Goal: Task Accomplishment & Management: Complete application form

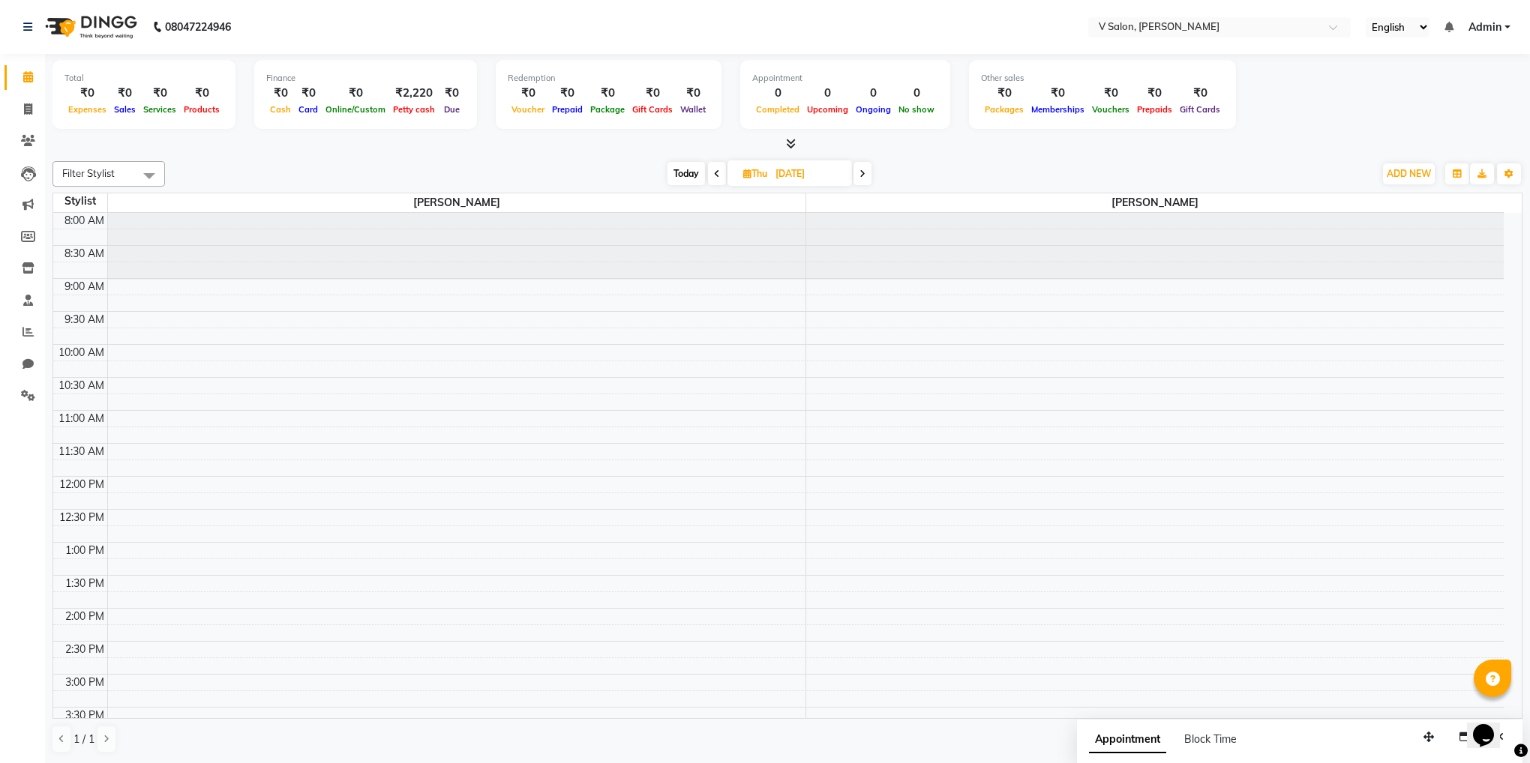
click at [718, 180] on span at bounding box center [717, 173] width 18 height 23
type input "[DATE]"
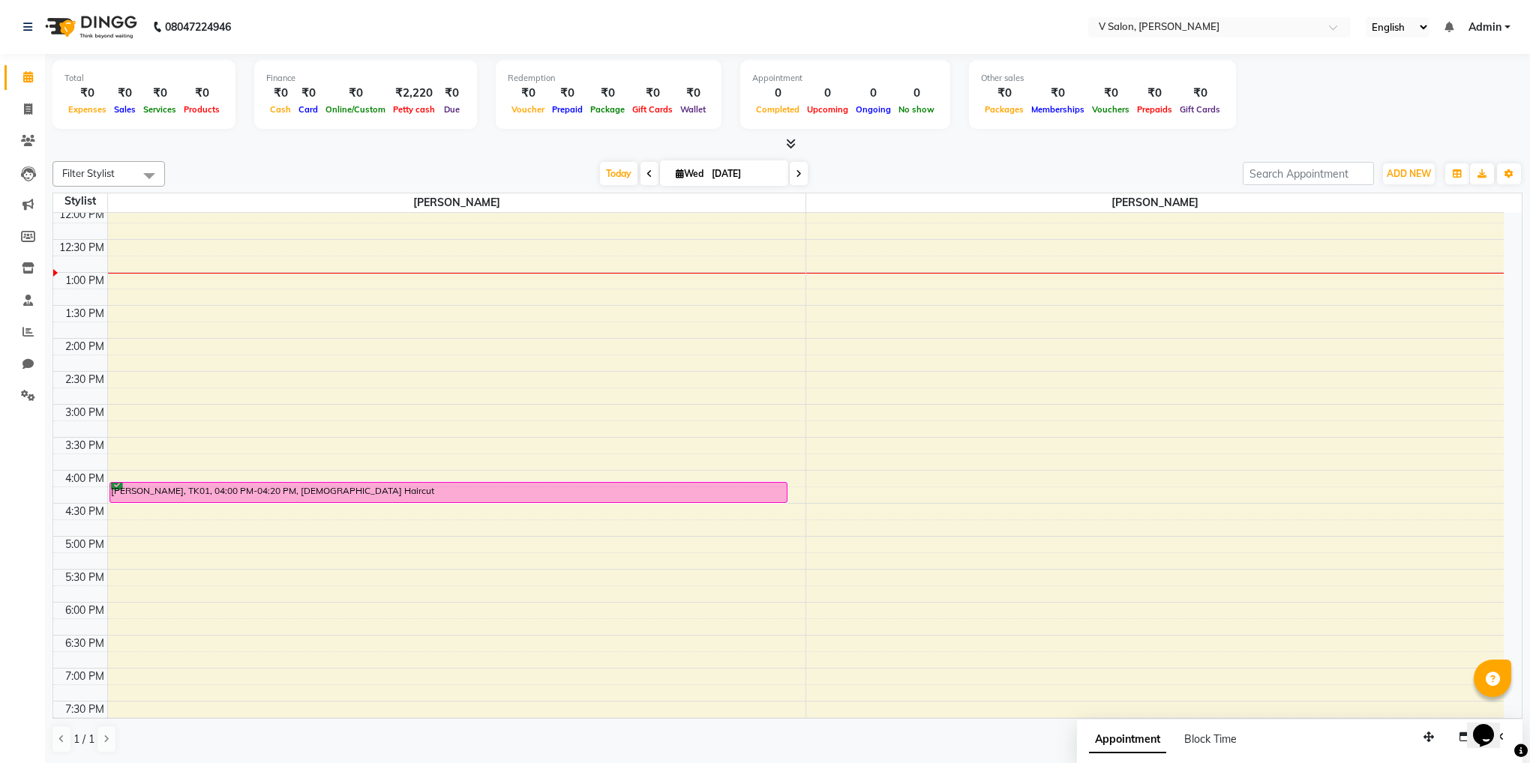
scroll to position [265, 0]
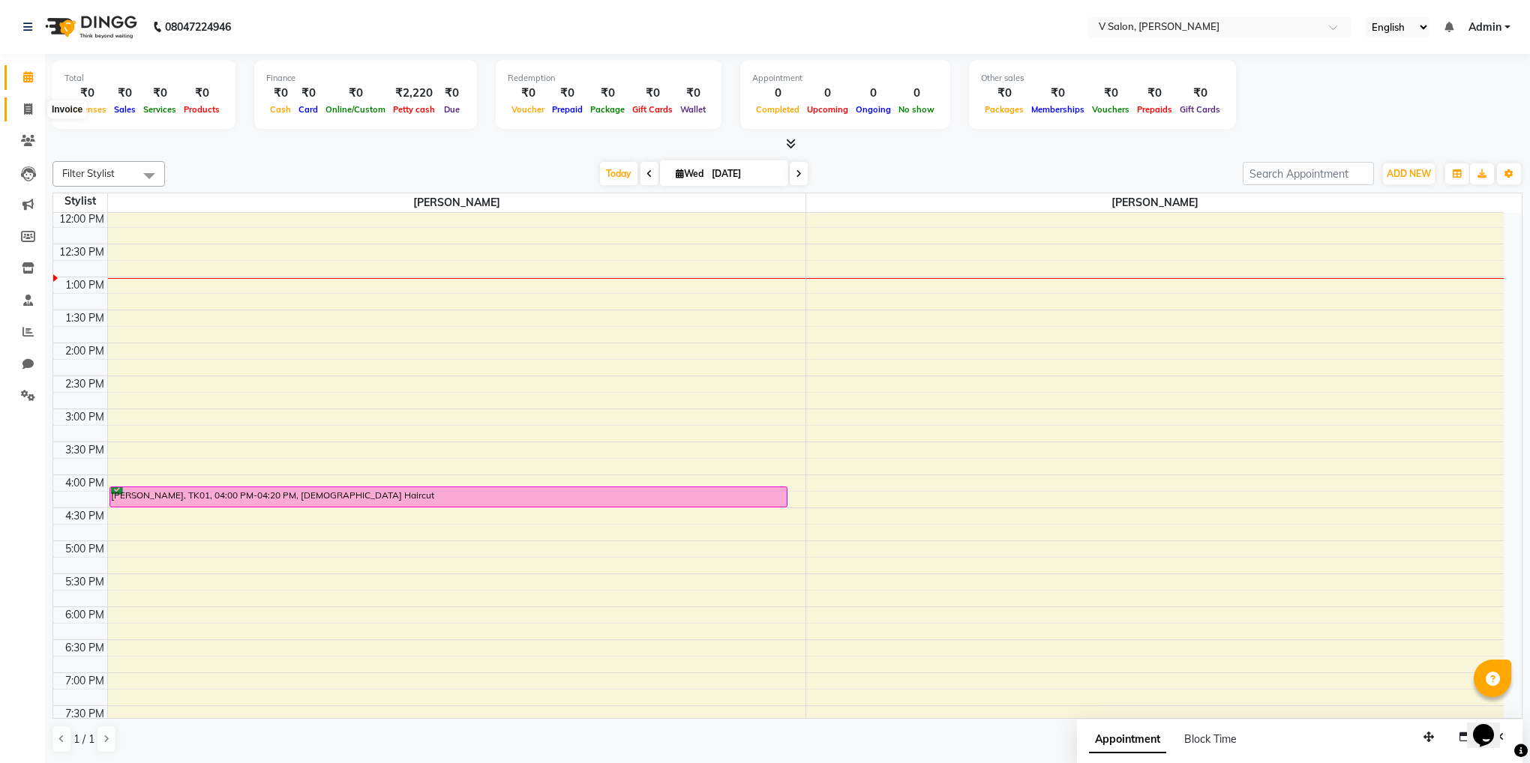
click at [37, 106] on span at bounding box center [28, 109] width 26 height 17
select select "8434"
select select "service"
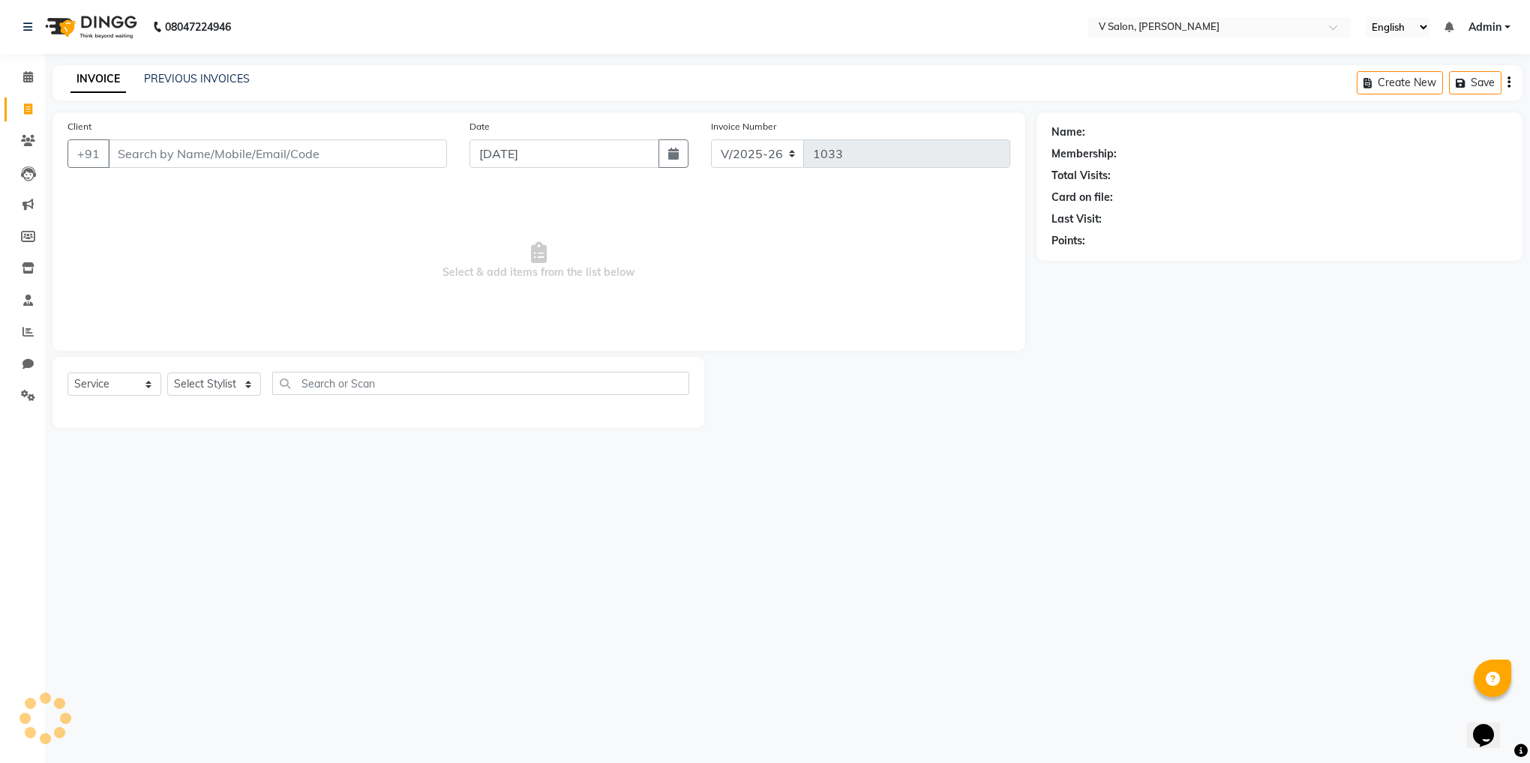
click at [147, 160] on input "Client" at bounding box center [277, 153] width 339 height 28
type input "9104545405"
click at [389, 164] on button "Add Client" at bounding box center [408, 153] width 77 height 28
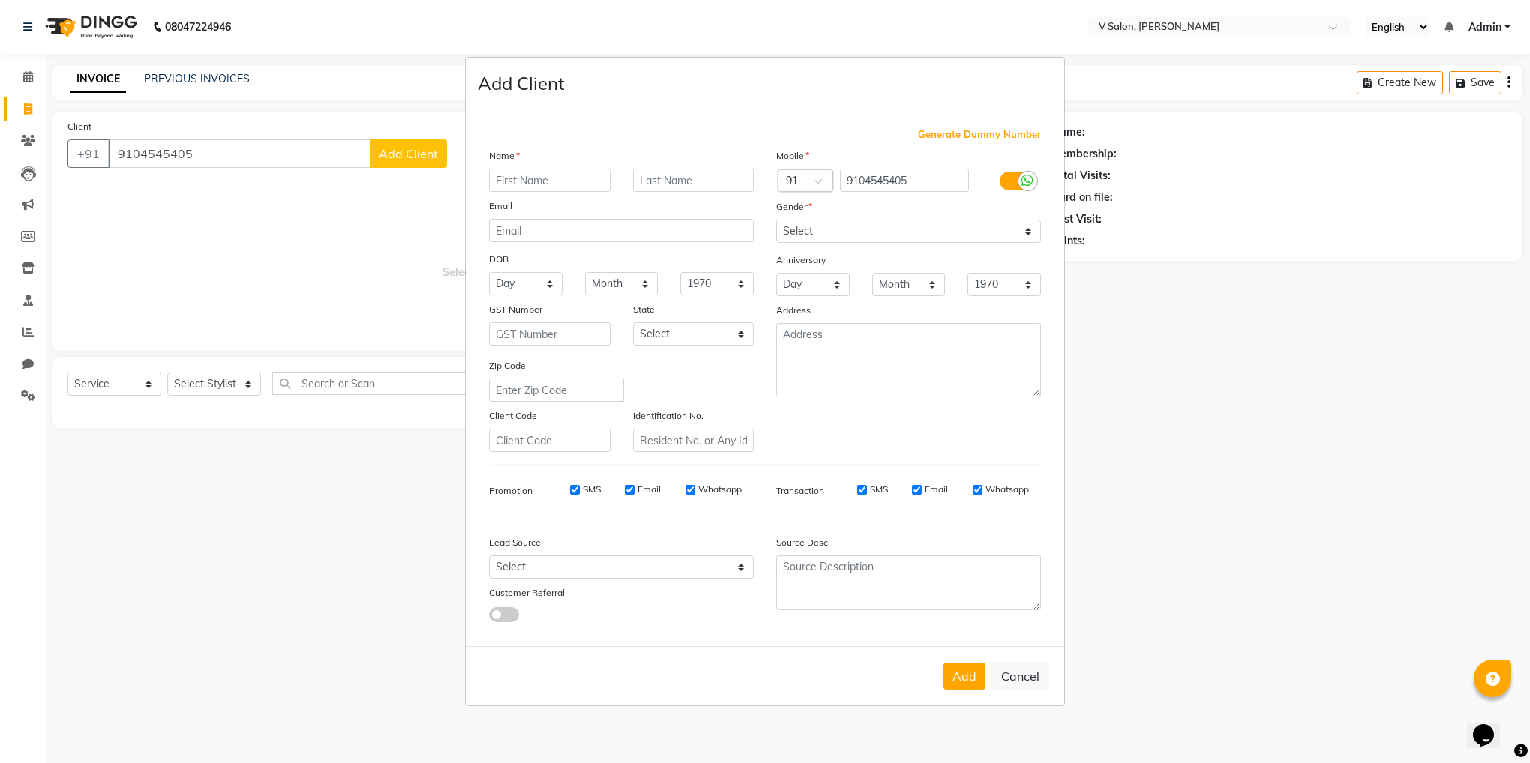
click at [550, 178] on input "text" at bounding box center [549, 180] width 121 height 23
type input "[PERSON_NAME]"
click at [649, 181] on input "text" at bounding box center [693, 180] width 121 height 23
type input "rathod"
click at [830, 232] on select "Select [DEMOGRAPHIC_DATA] [DEMOGRAPHIC_DATA] Other Prefer Not To Say" at bounding box center [908, 231] width 265 height 23
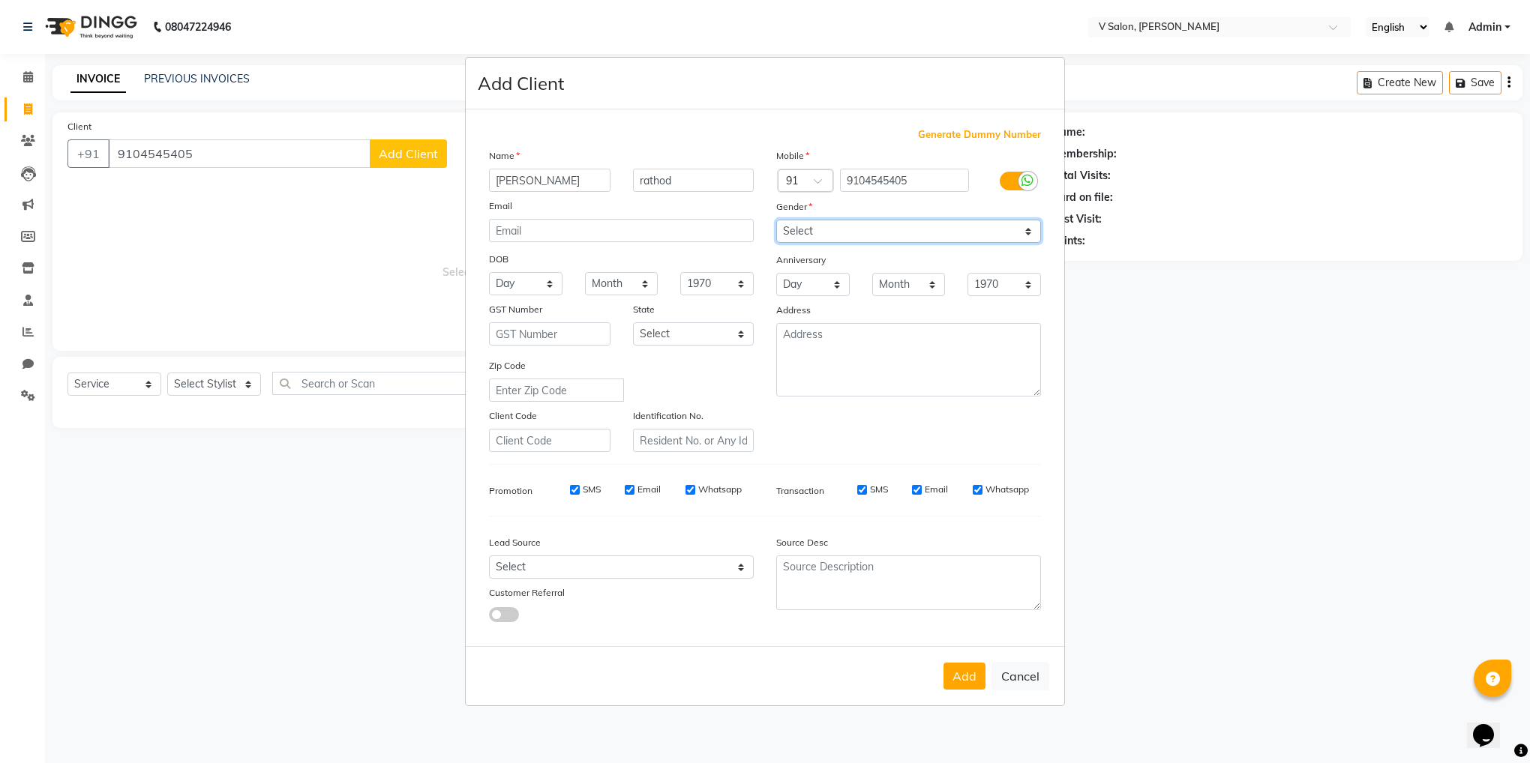
select select "[DEMOGRAPHIC_DATA]"
click at [776, 221] on select "Select [DEMOGRAPHIC_DATA] [DEMOGRAPHIC_DATA] Other Prefer Not To Say" at bounding box center [908, 231] width 265 height 23
click at [967, 669] on button "Add" at bounding box center [964, 676] width 42 height 27
select select
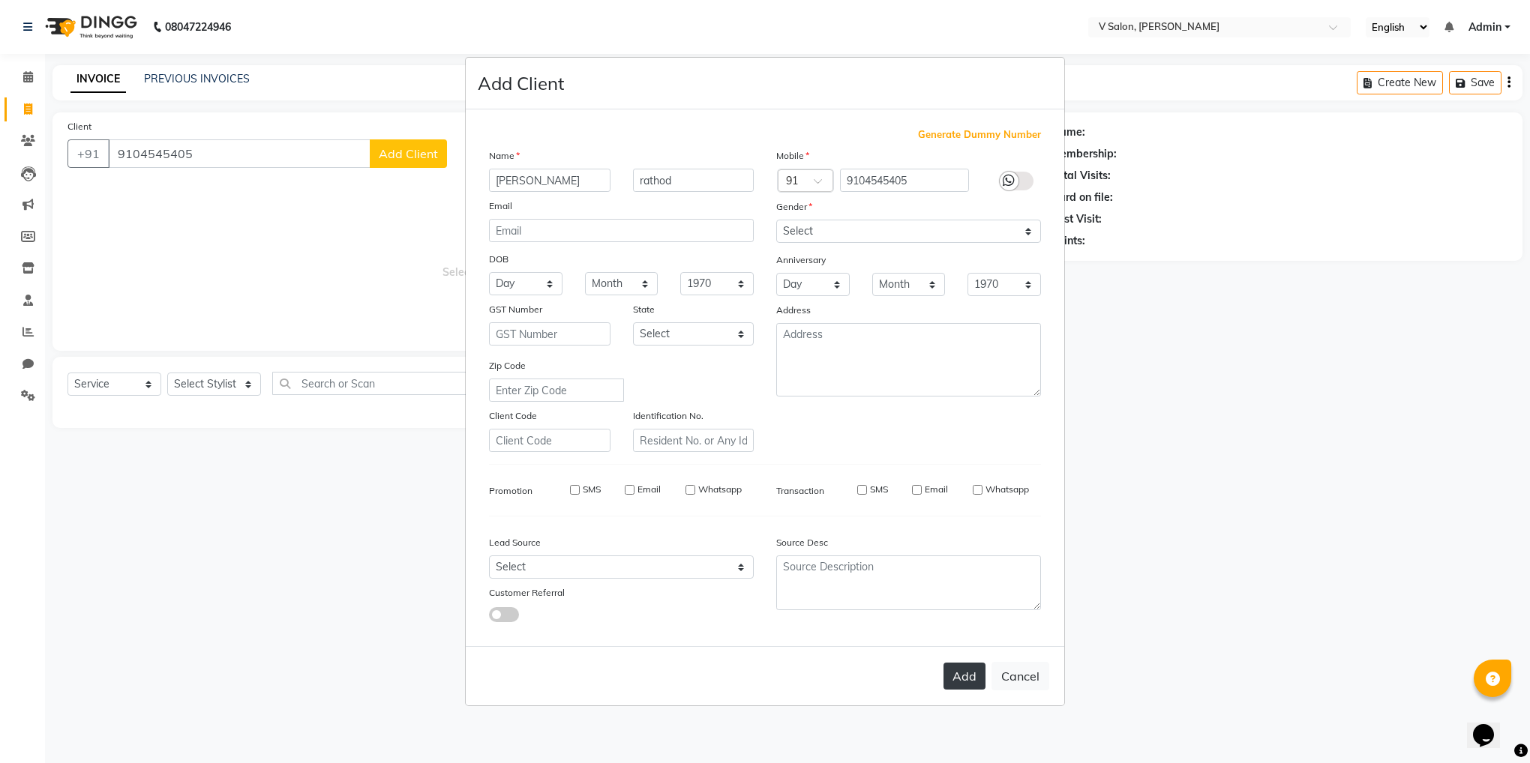
select select
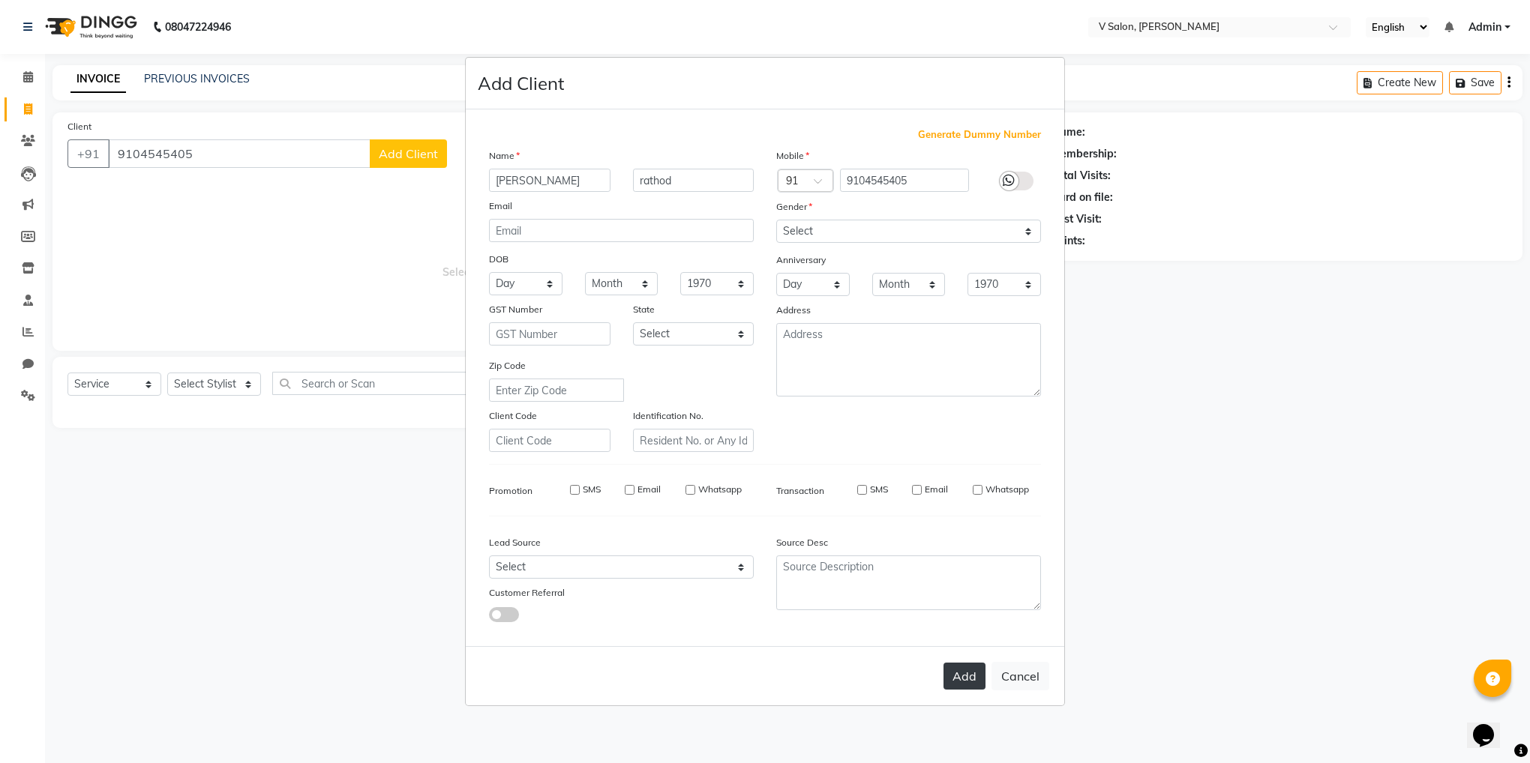
checkbox input "false"
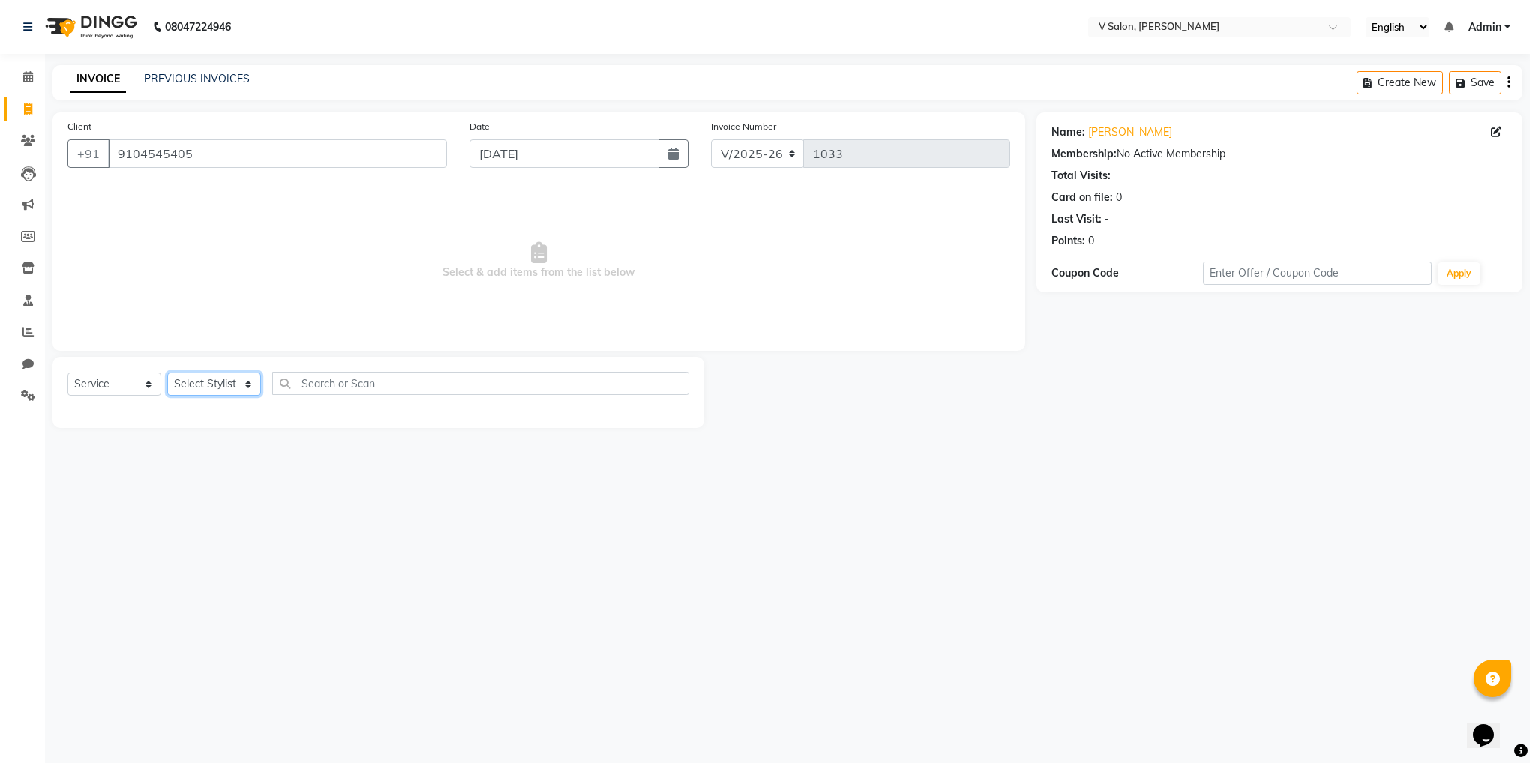
click at [223, 385] on select "Select Stylist [PERSON_NAME] vishal nai" at bounding box center [214, 384] width 94 height 23
select select "81550"
click at [167, 373] on select "Select Stylist [PERSON_NAME] vishal nai" at bounding box center [214, 384] width 94 height 23
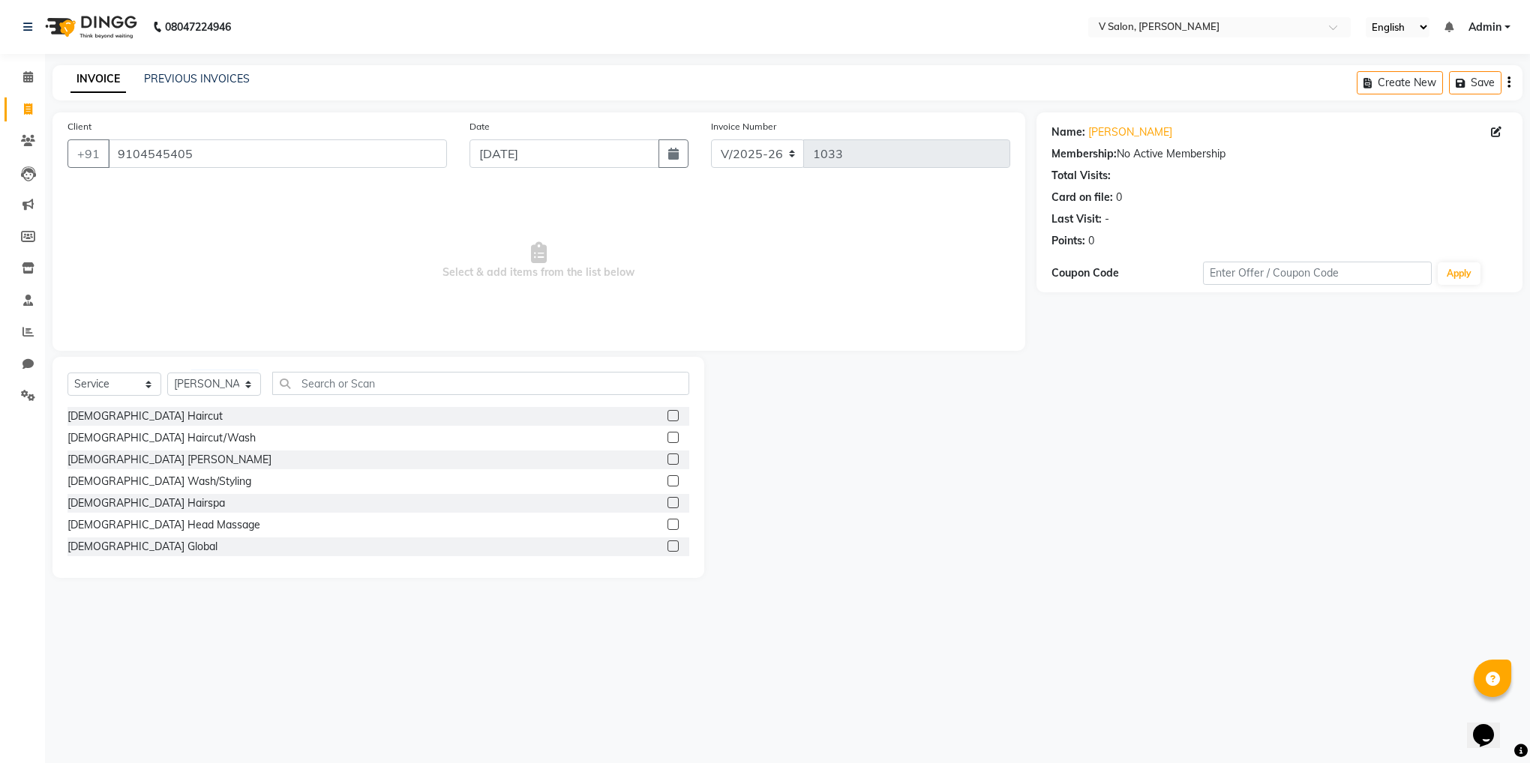
click at [667, 480] on label at bounding box center [672, 480] width 11 height 11
click at [667, 480] on input "checkbox" at bounding box center [672, 482] width 10 height 10
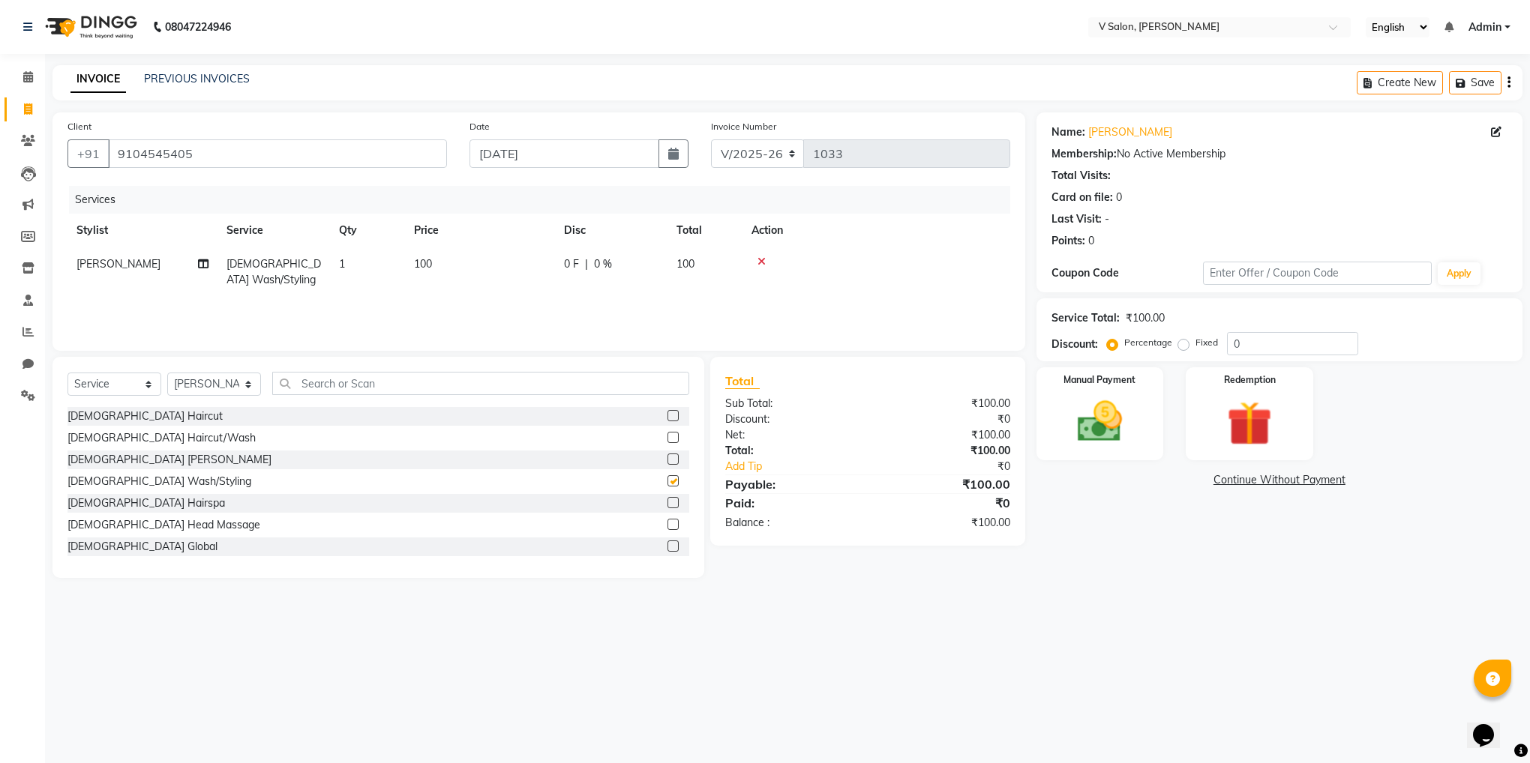
checkbox input "false"
click at [761, 259] on icon at bounding box center [761, 261] width 8 height 10
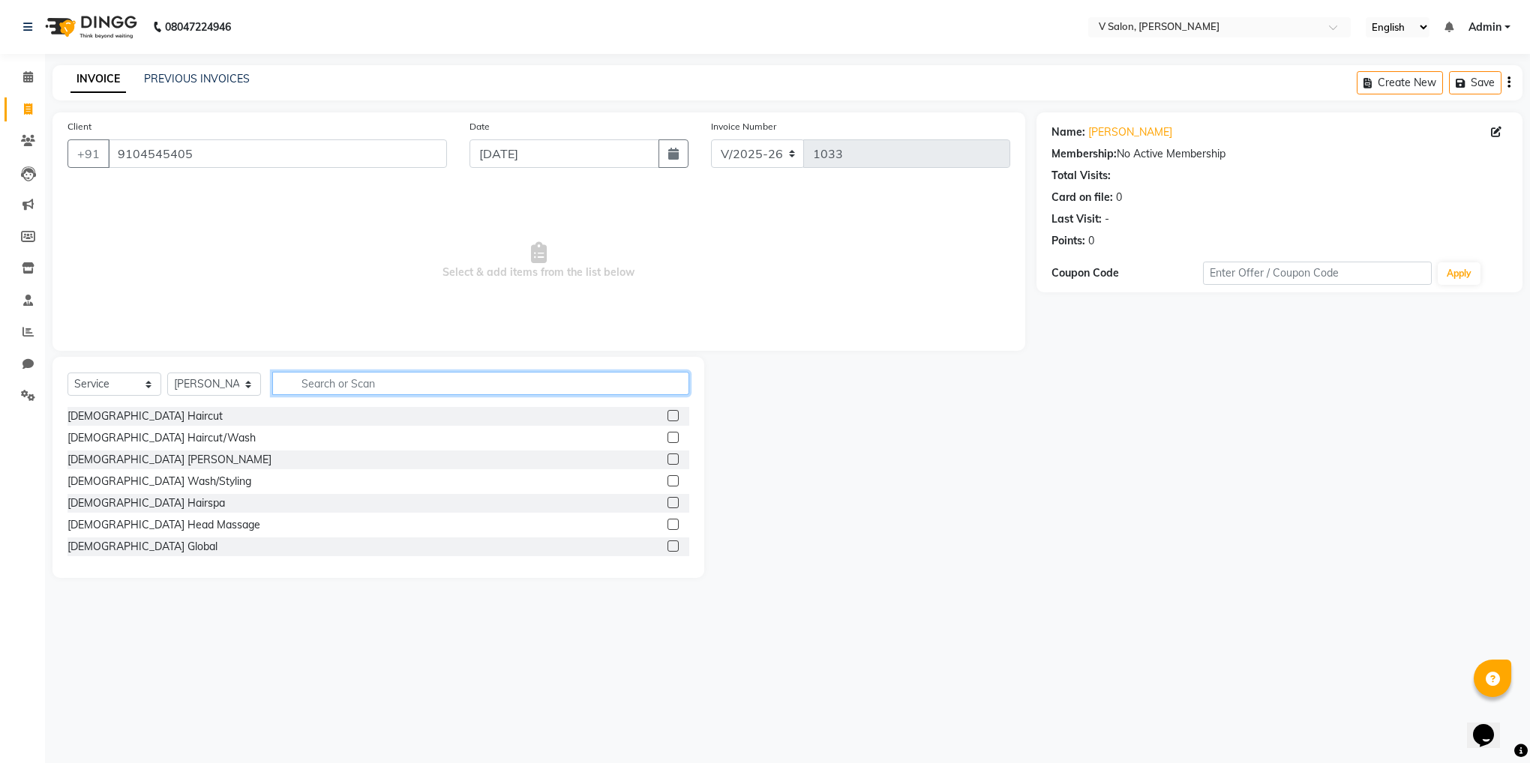
click at [310, 379] on input "text" at bounding box center [480, 383] width 417 height 23
type input "fema"
click at [667, 457] on label at bounding box center [672, 459] width 11 height 11
click at [667, 457] on input "checkbox" at bounding box center [672, 460] width 10 height 10
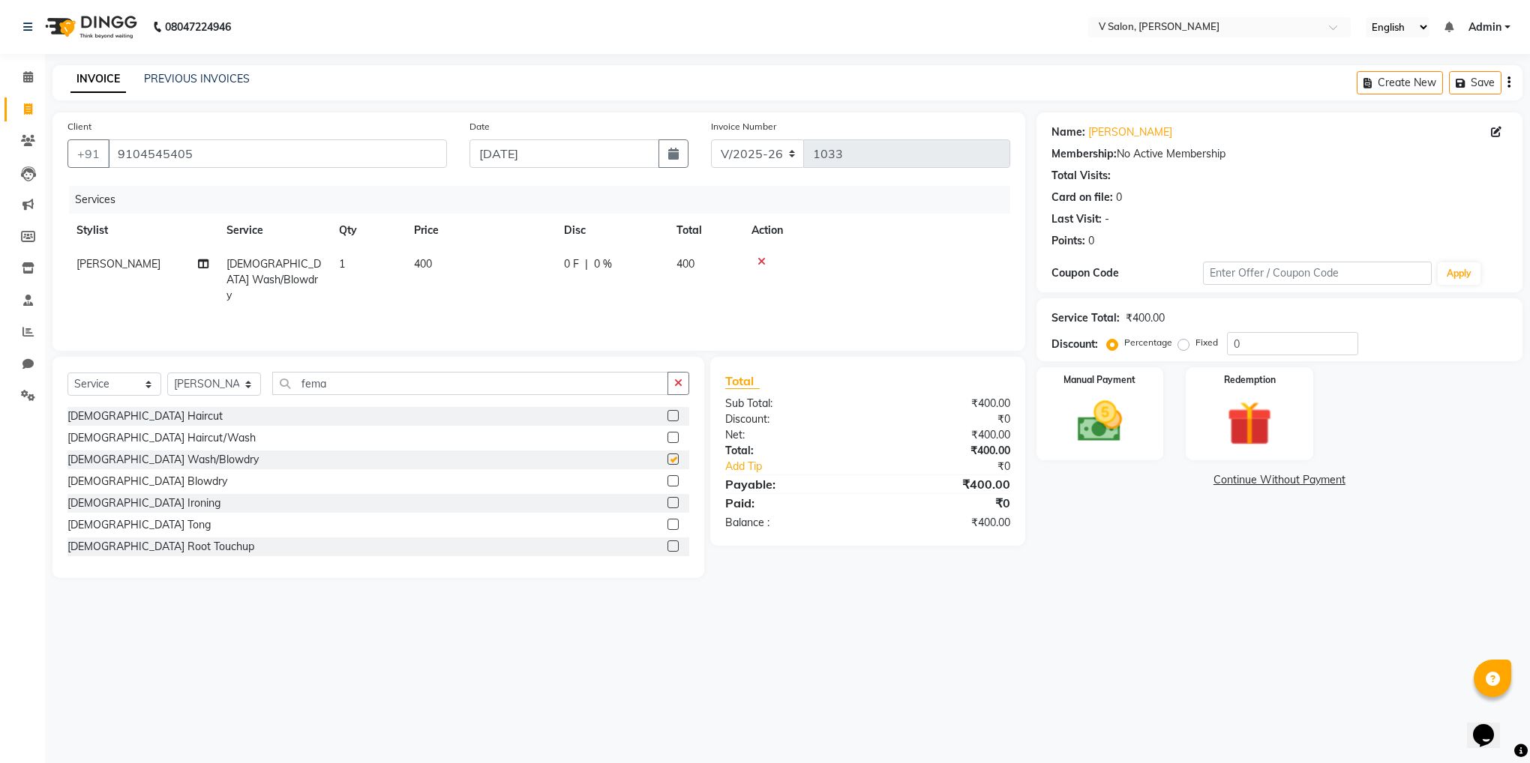
checkbox input "false"
click at [667, 433] on label at bounding box center [672, 437] width 11 height 11
click at [667, 433] on input "checkbox" at bounding box center [672, 438] width 10 height 10
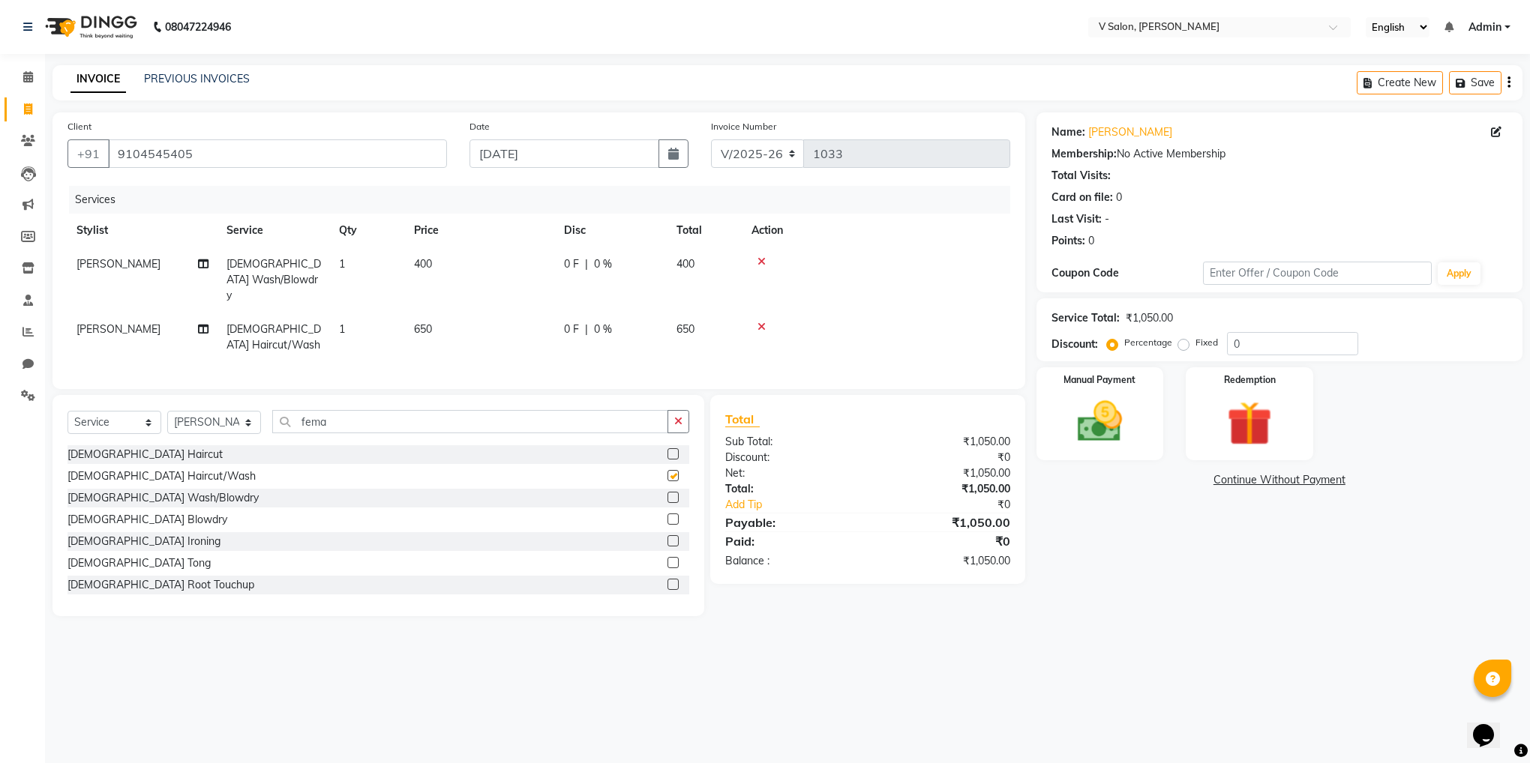
checkbox input "false"
click at [767, 265] on div at bounding box center [876, 261] width 250 height 10
click at [763, 264] on icon at bounding box center [761, 261] width 8 height 10
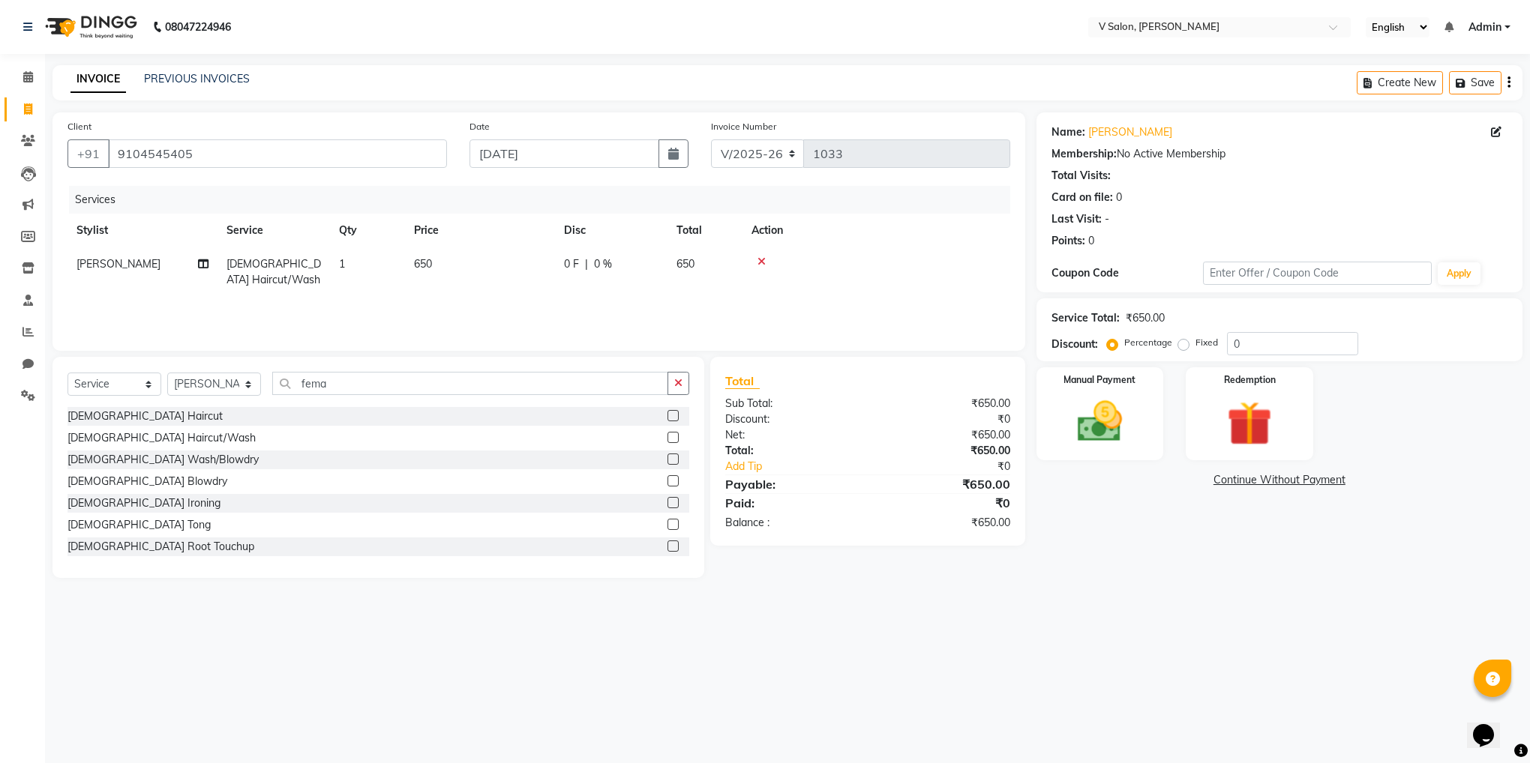
click at [1195, 344] on label "Fixed" at bounding box center [1206, 342] width 22 height 13
click at [1181, 344] on input "Fixed" at bounding box center [1186, 342] width 10 height 10
radio input "true"
click at [1262, 349] on input "0" at bounding box center [1292, 343] width 131 height 23
type input "050"
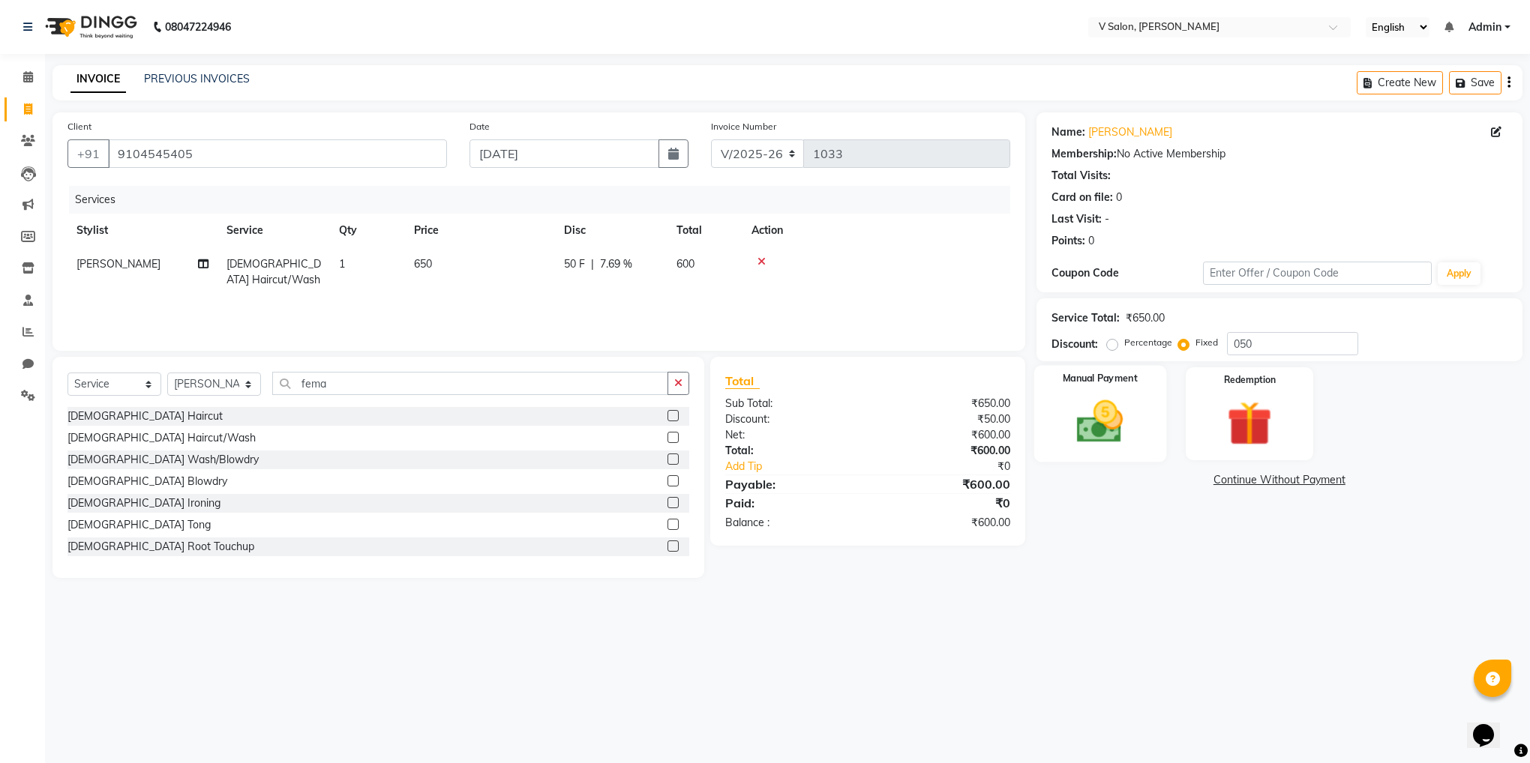
click at [1125, 421] on img at bounding box center [1100, 422] width 76 height 54
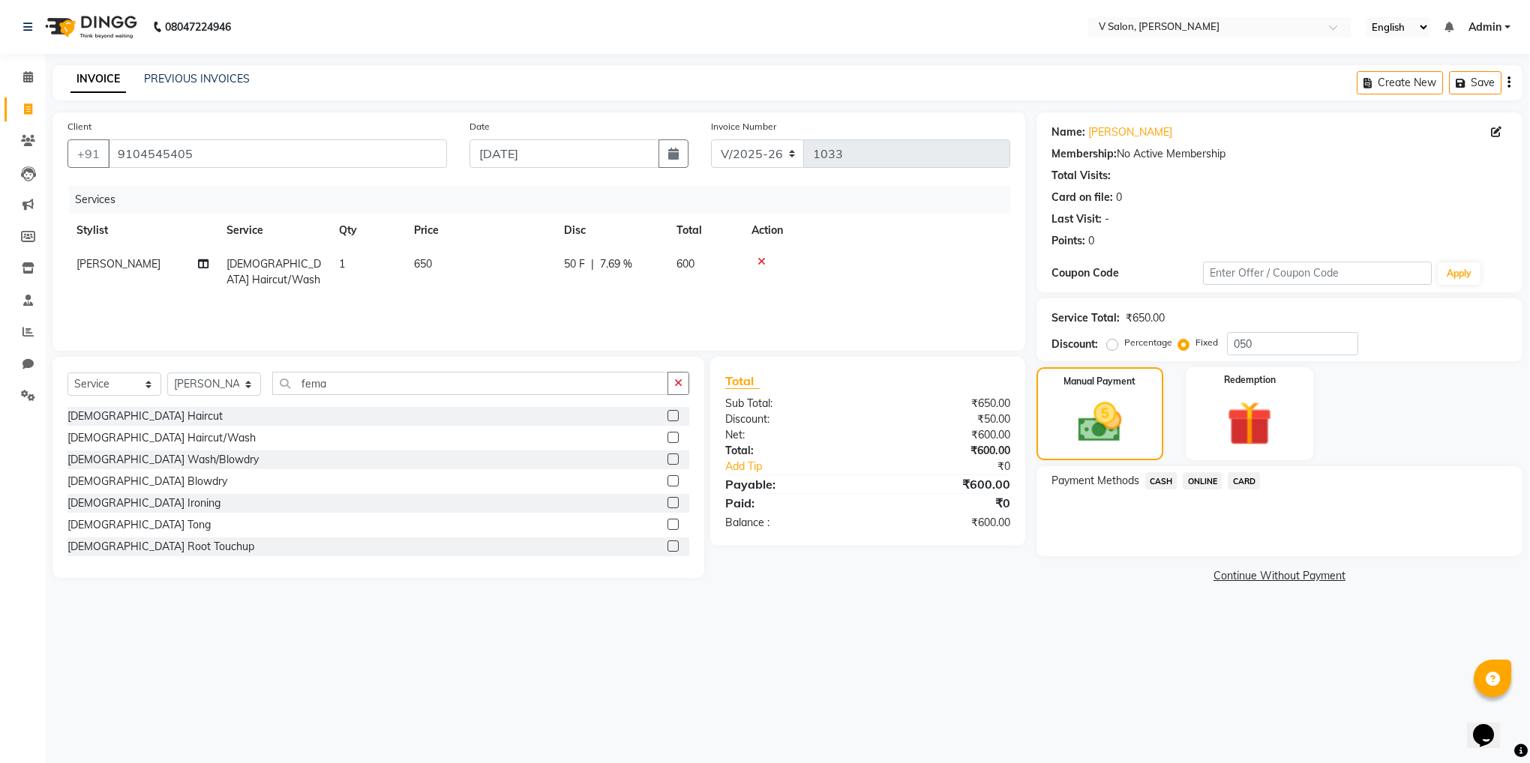
click at [1159, 479] on span "CASH" at bounding box center [1161, 480] width 32 height 17
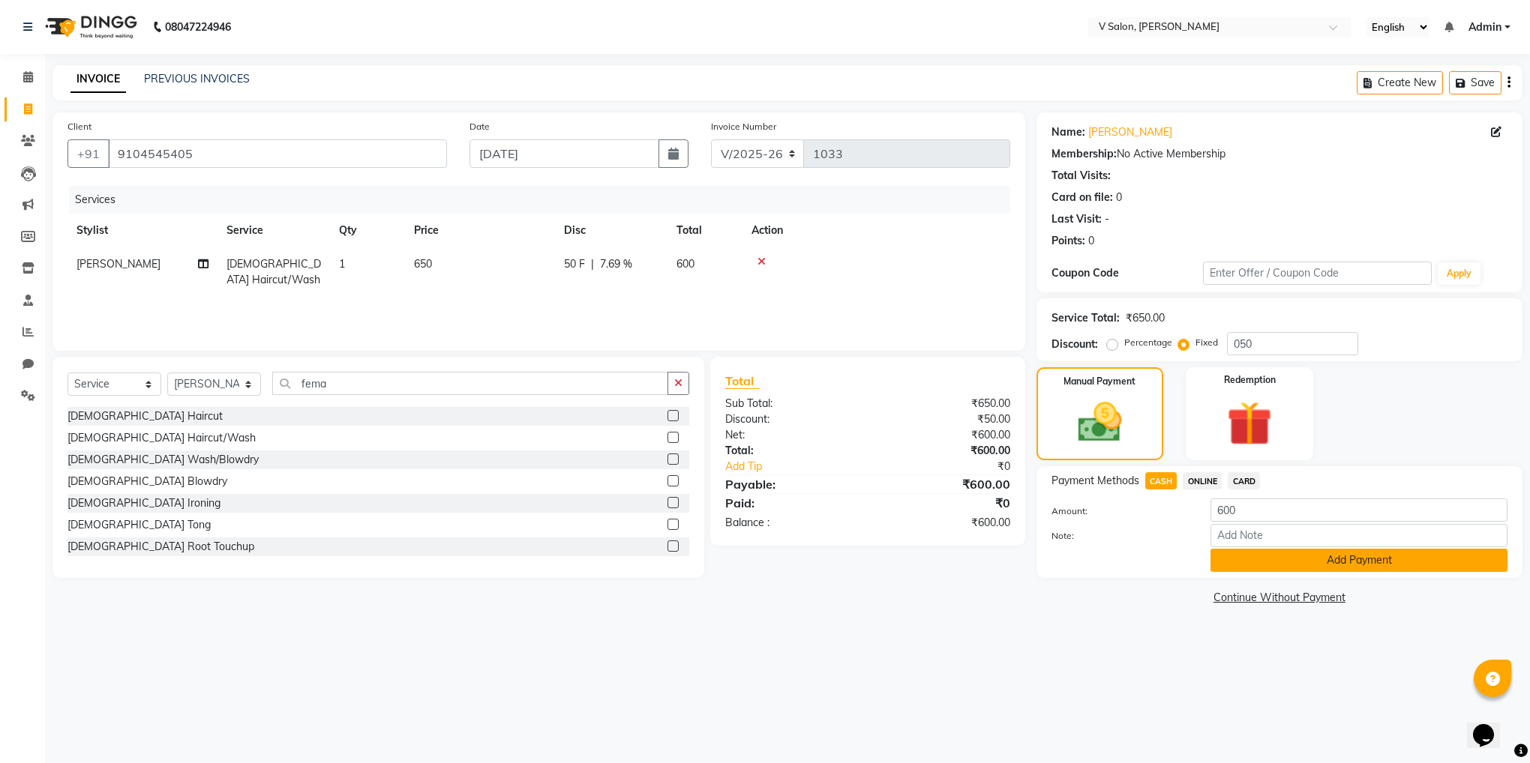
click at [1242, 562] on button "Add Payment" at bounding box center [1358, 560] width 297 height 23
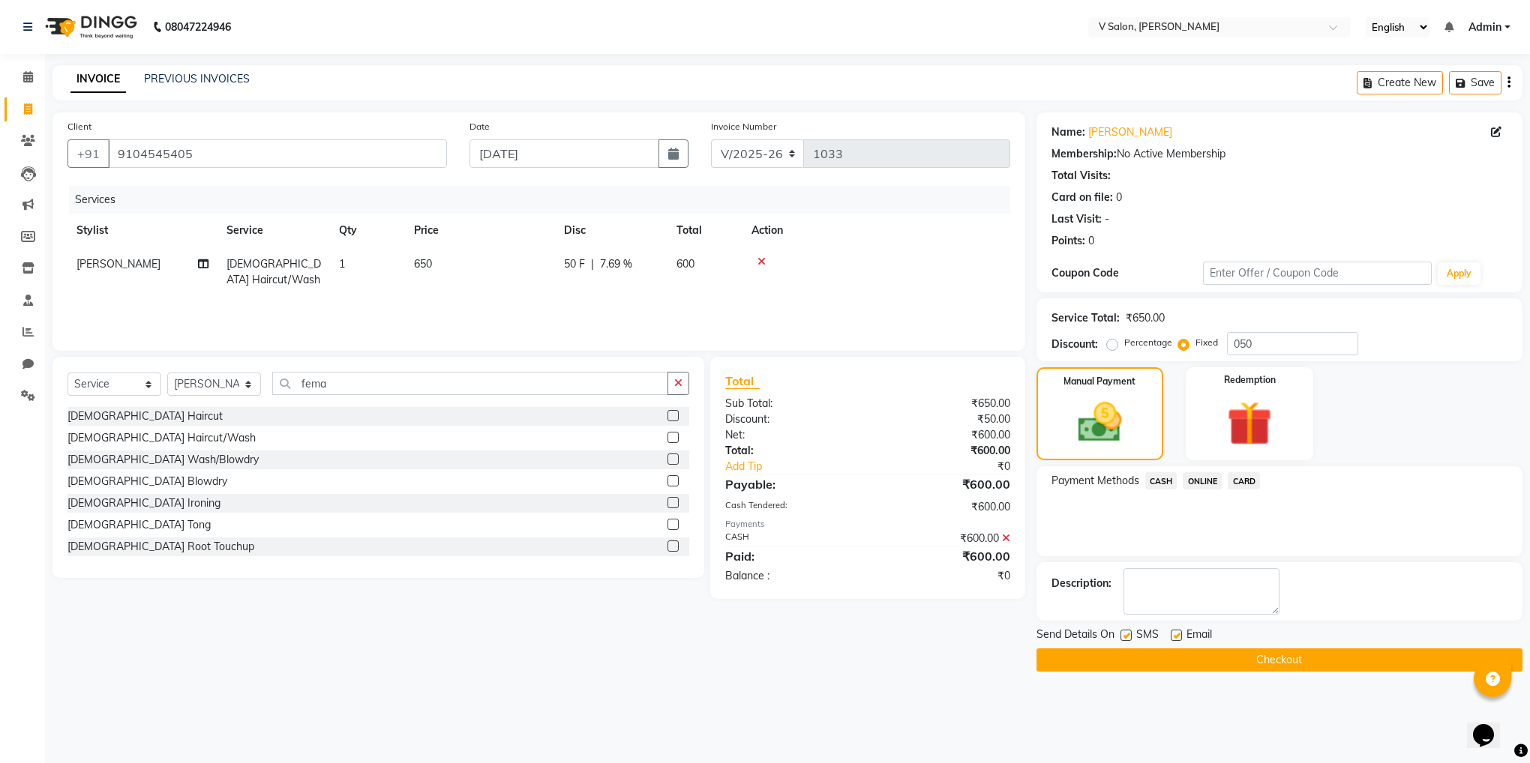
click at [1125, 637] on label at bounding box center [1125, 635] width 11 height 11
click at [1125, 637] on input "checkbox" at bounding box center [1125, 636] width 10 height 10
checkbox input "false"
click at [1174, 637] on label at bounding box center [1175, 635] width 11 height 11
click at [1174, 637] on input "checkbox" at bounding box center [1175, 636] width 10 height 10
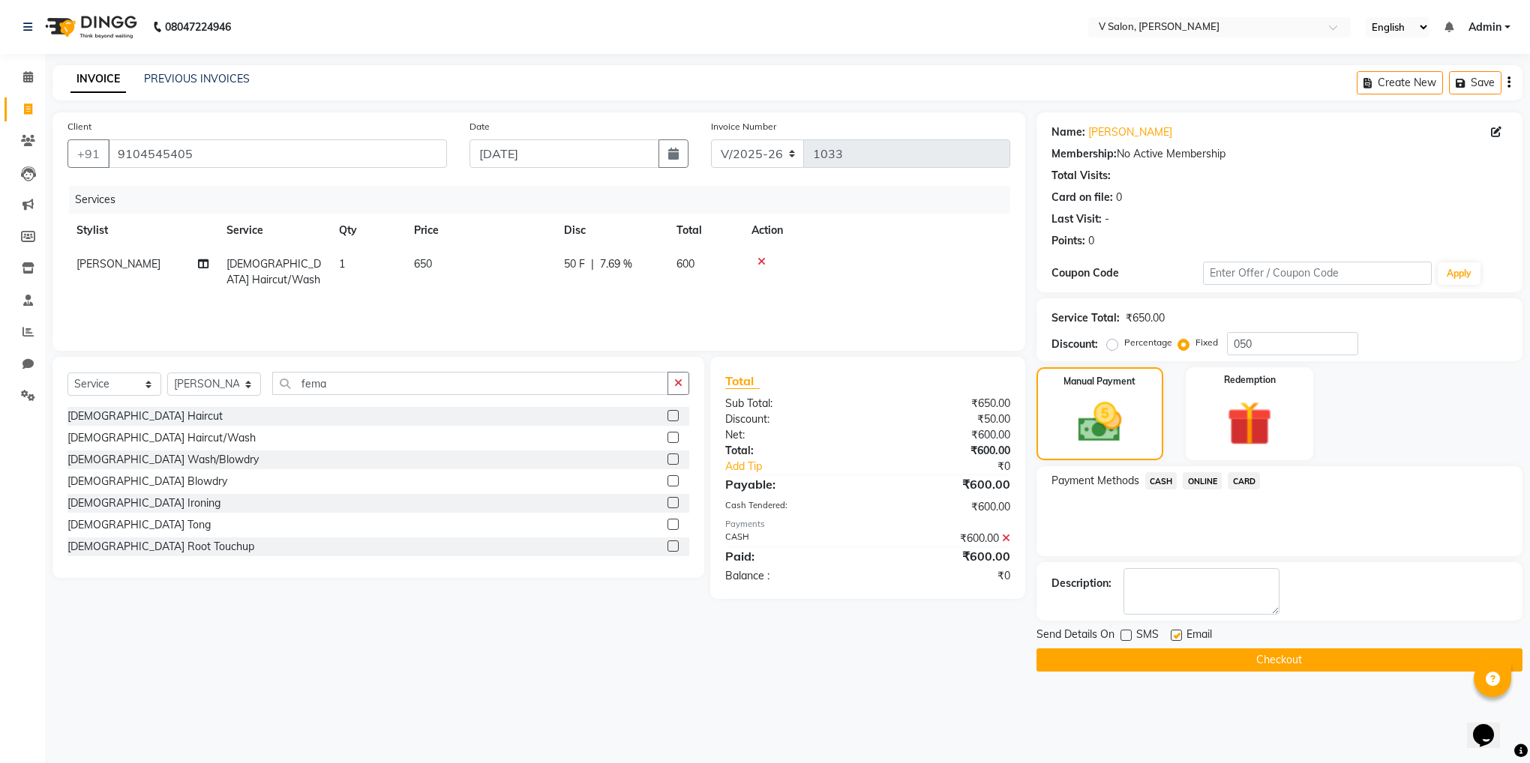
checkbox input "false"
click at [1193, 659] on button "Checkout" at bounding box center [1279, 660] width 486 height 23
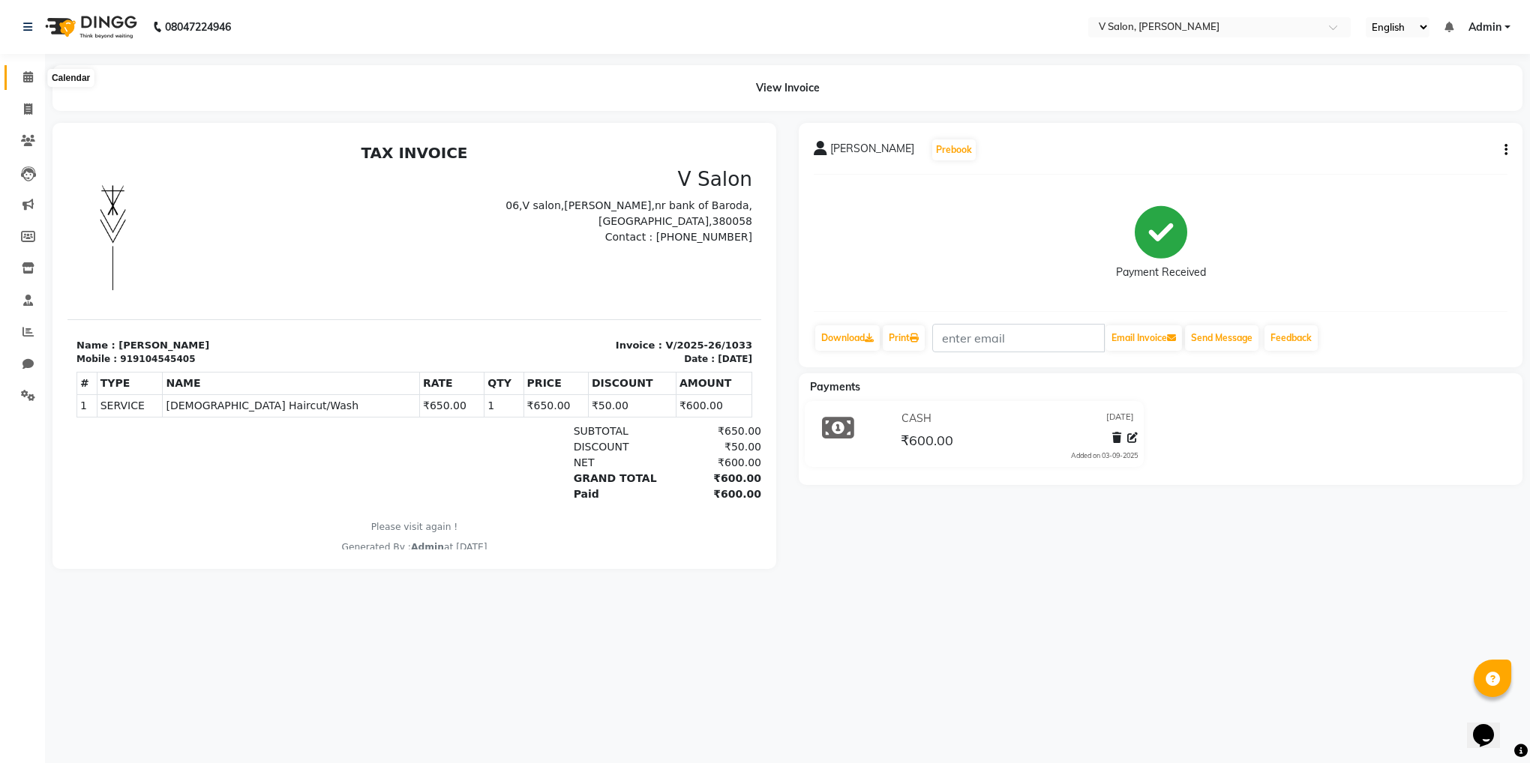
click at [21, 72] on span at bounding box center [28, 77] width 26 height 17
